Goal: Transaction & Acquisition: Purchase product/service

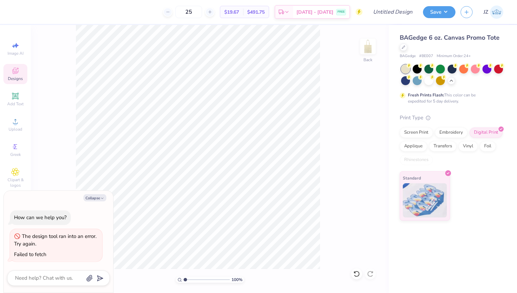
type textarea "x"
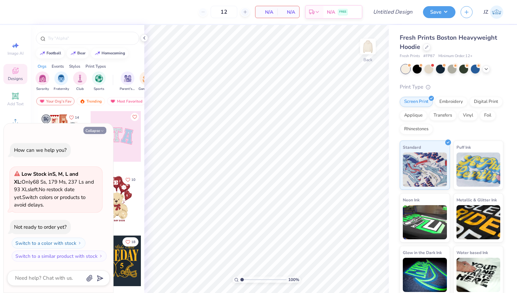
click at [99, 129] on button "Collapse" at bounding box center [94, 130] width 23 height 7
type textarea "x"
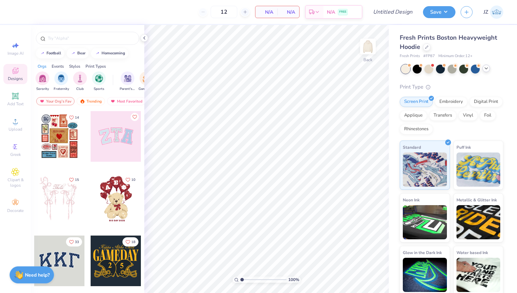
click at [486, 69] on icon at bounding box center [485, 68] width 5 height 5
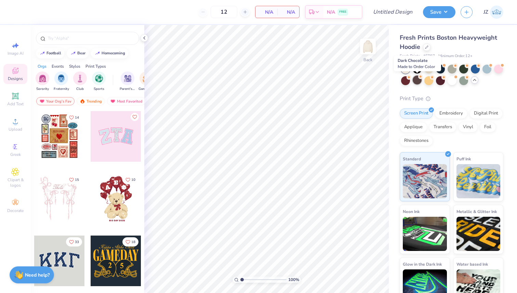
click at [416, 81] on div at bounding box center [416, 80] width 9 height 9
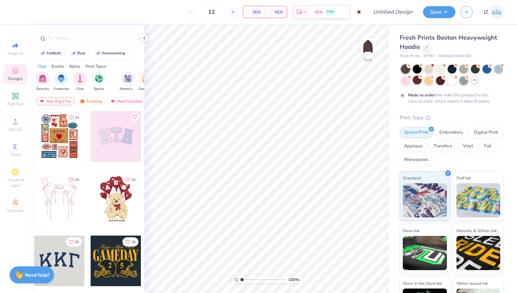
type input "50"
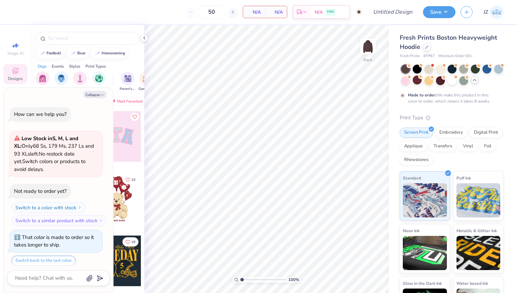
scroll to position [21, 0]
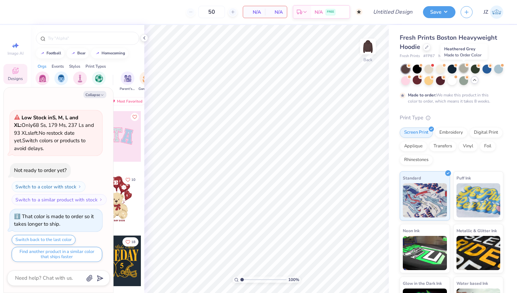
click at [461, 68] on div at bounding box center [463, 68] width 9 height 9
click at [483, 69] on div at bounding box center [486, 68] width 9 height 9
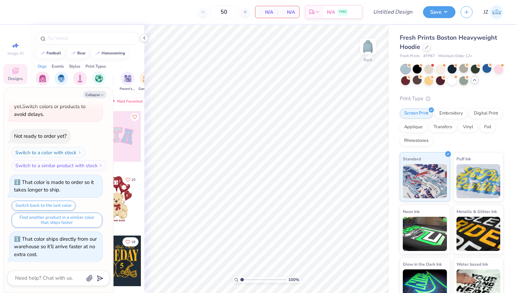
scroll to position [159, 0]
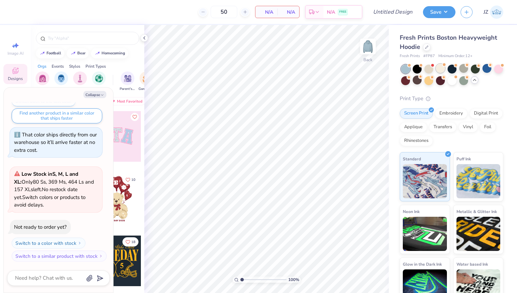
click at [440, 68] on div at bounding box center [440, 68] width 9 height 9
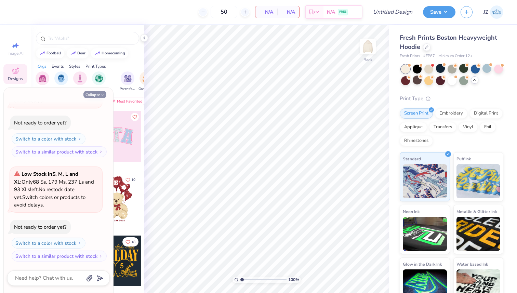
click at [101, 92] on button "Collapse" at bounding box center [94, 94] width 23 height 7
type textarea "x"
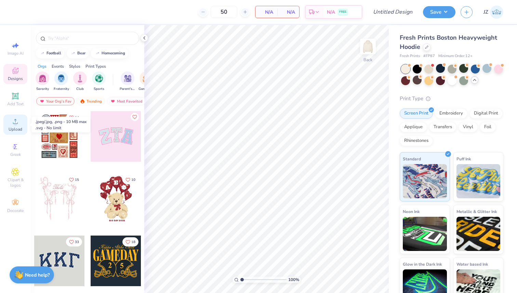
click at [15, 128] on span "Upload" at bounding box center [16, 128] width 14 height 5
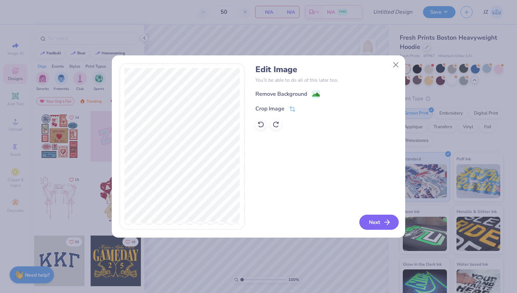
click at [388, 223] on polyline "button" at bounding box center [388, 222] width 2 height 5
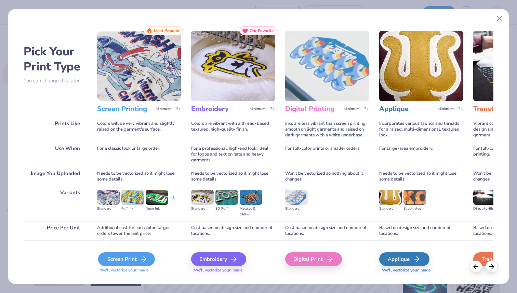
click at [127, 263] on div "Screen Print" at bounding box center [126, 259] width 57 height 14
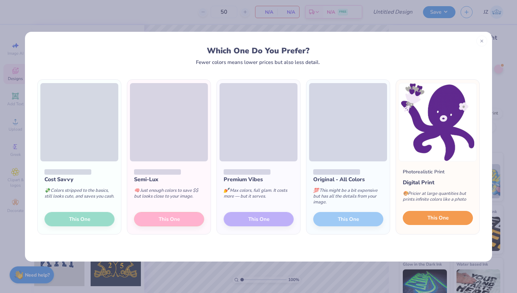
click at [435, 215] on span "This One" at bounding box center [437, 218] width 21 height 8
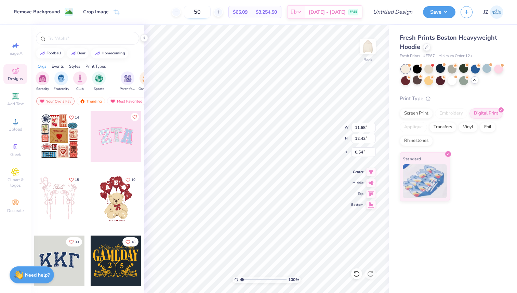
drag, startPoint x: 210, startPoint y: 11, endPoint x: 198, endPoint y: 11, distance: 12.3
click at [198, 11] on input "50" at bounding box center [197, 12] width 27 height 12
type input "25"
type input "5.77"
type input "6.14"
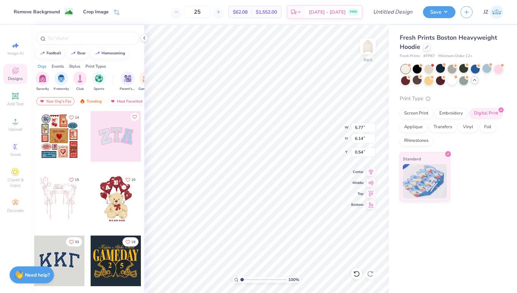
type input "3.68"
type input "3.34"
type input "3.55"
type input "1.83"
